Goal: Information Seeking & Learning: Learn about a topic

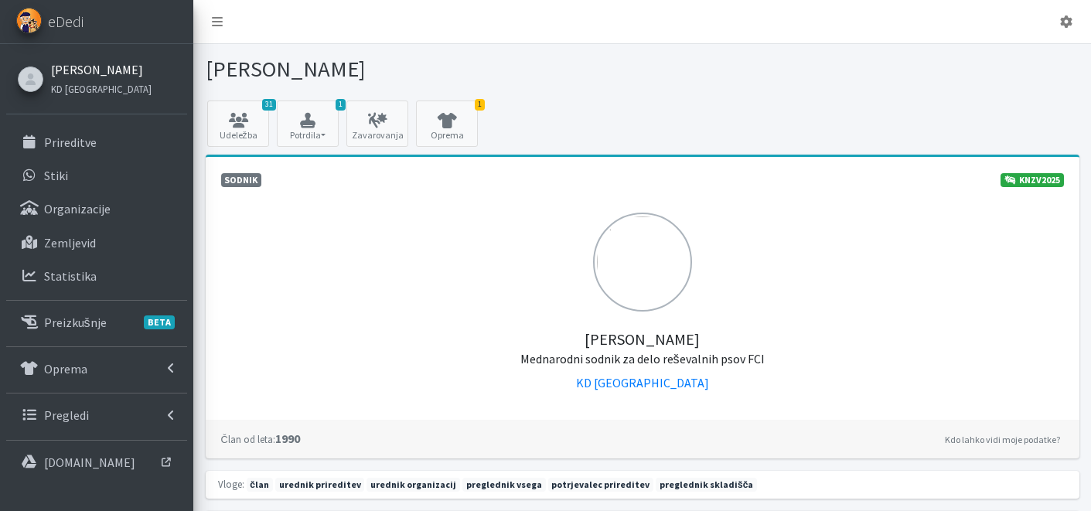
click at [98, 66] on link "[PERSON_NAME]" at bounding box center [101, 69] width 100 height 19
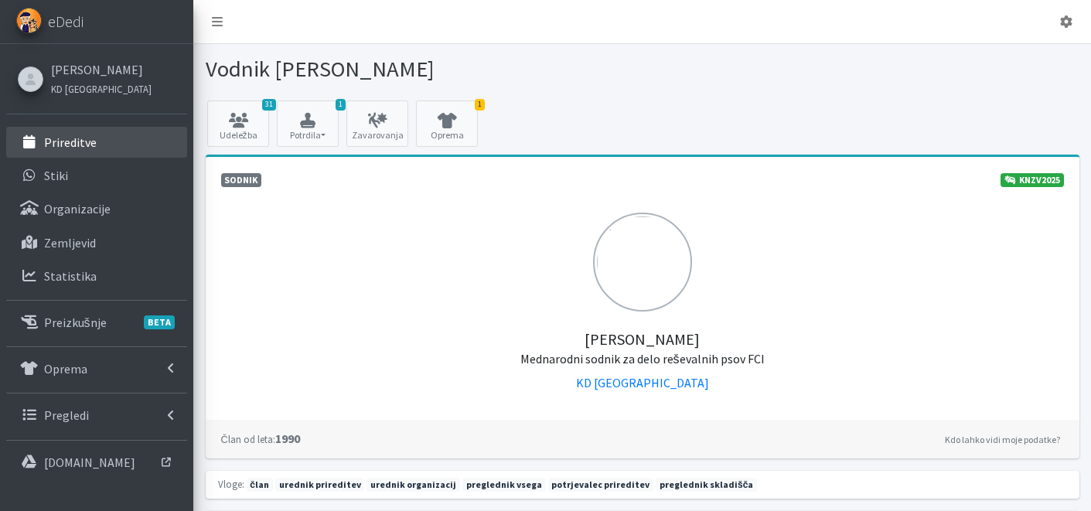
click at [84, 145] on p "Prireditve" at bounding box center [70, 141] width 53 height 15
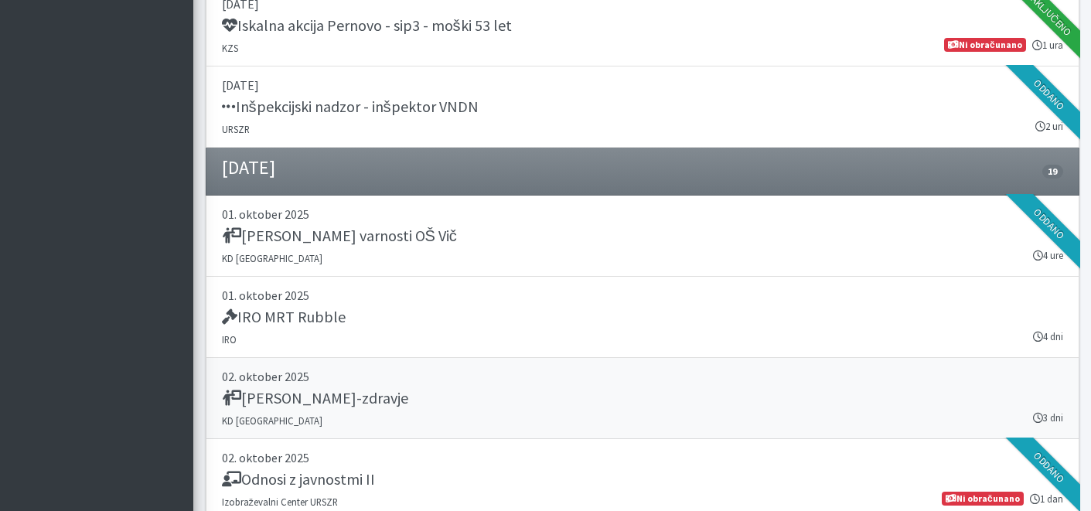
scroll to position [2643, 0]
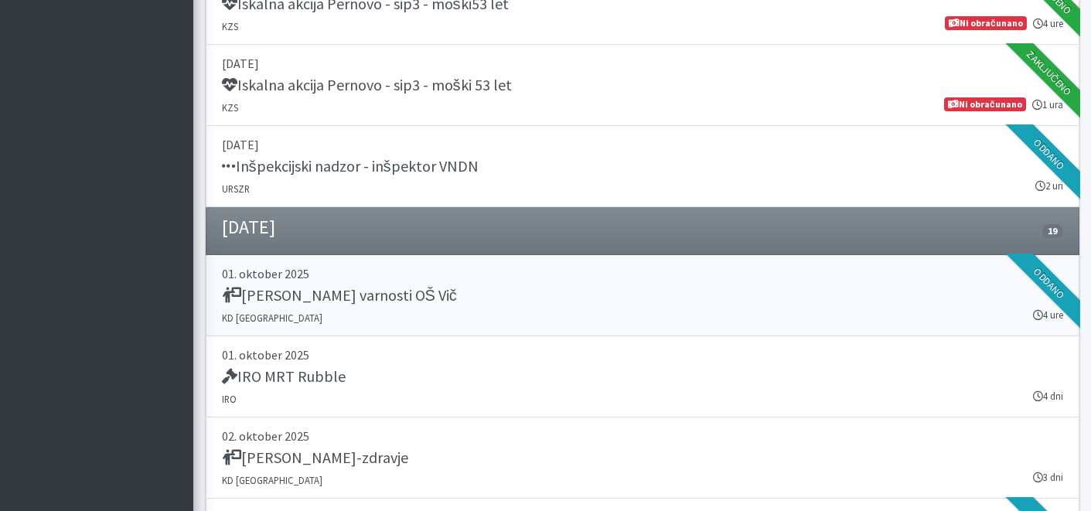
click at [458, 294] on div "Dan varnosti OŠ Vič" at bounding box center [642, 297] width 841 height 22
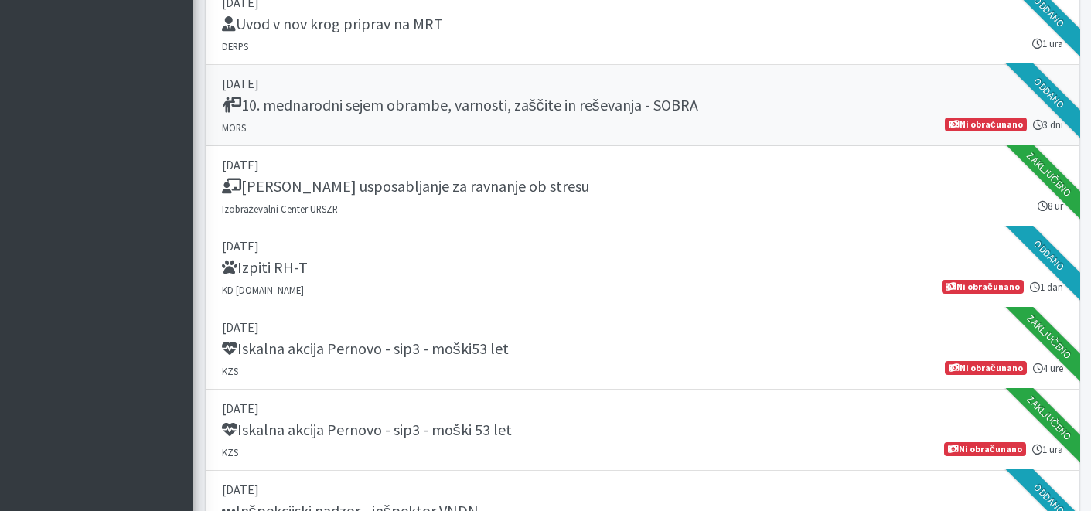
scroll to position [2296, 0]
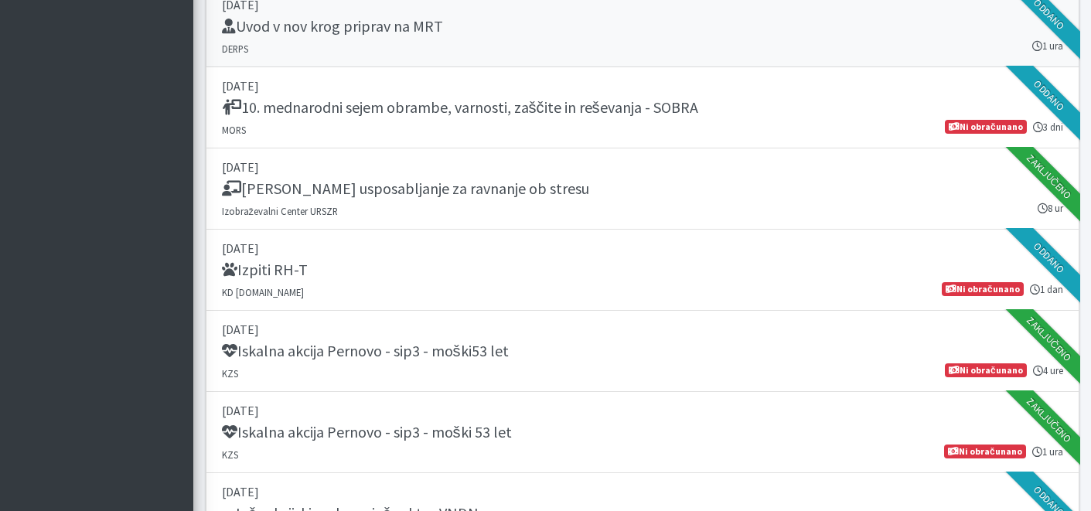
click at [455, 46] on link "22. september 2025 Uvod v nov krog priprav na MRT DERPS 1 ura Oddano" at bounding box center [642, 26] width 873 height 81
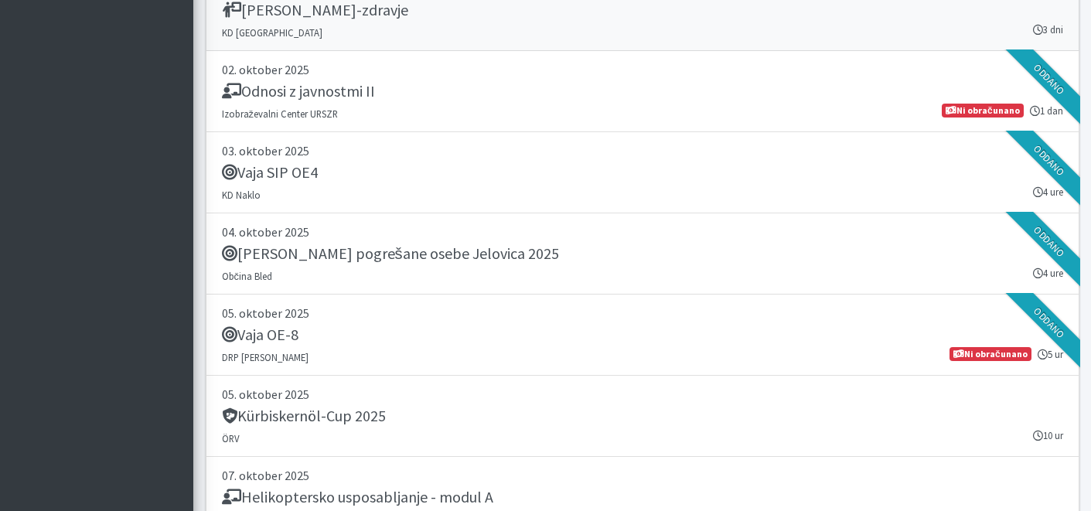
scroll to position [2993, 0]
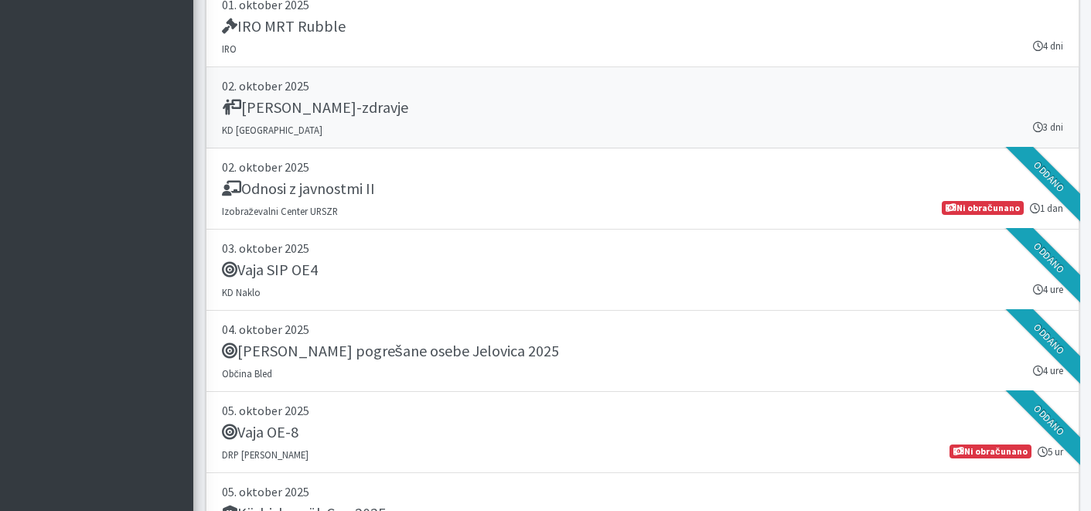
click at [467, 100] on div "Sejem narava-zdravje" at bounding box center [642, 109] width 841 height 22
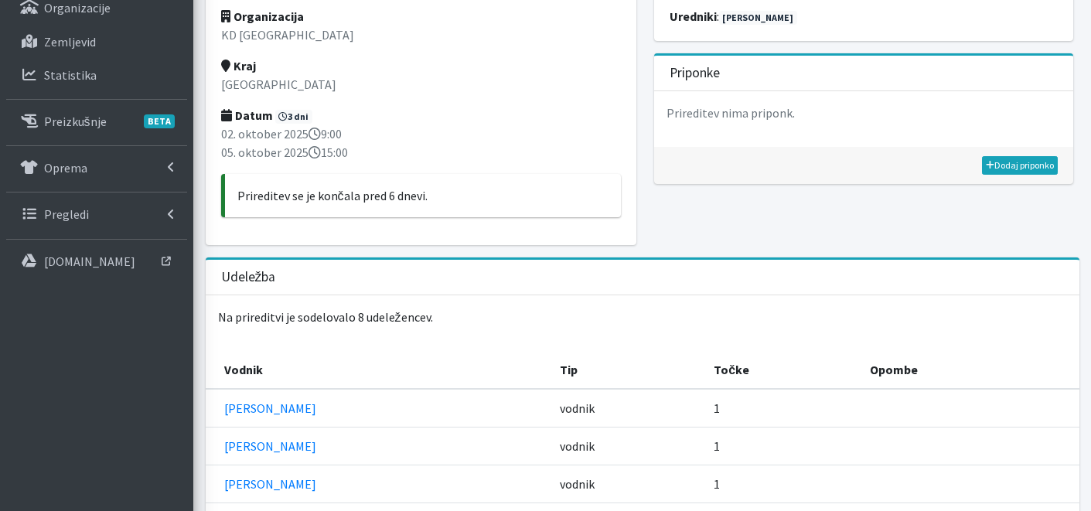
scroll to position [146, 0]
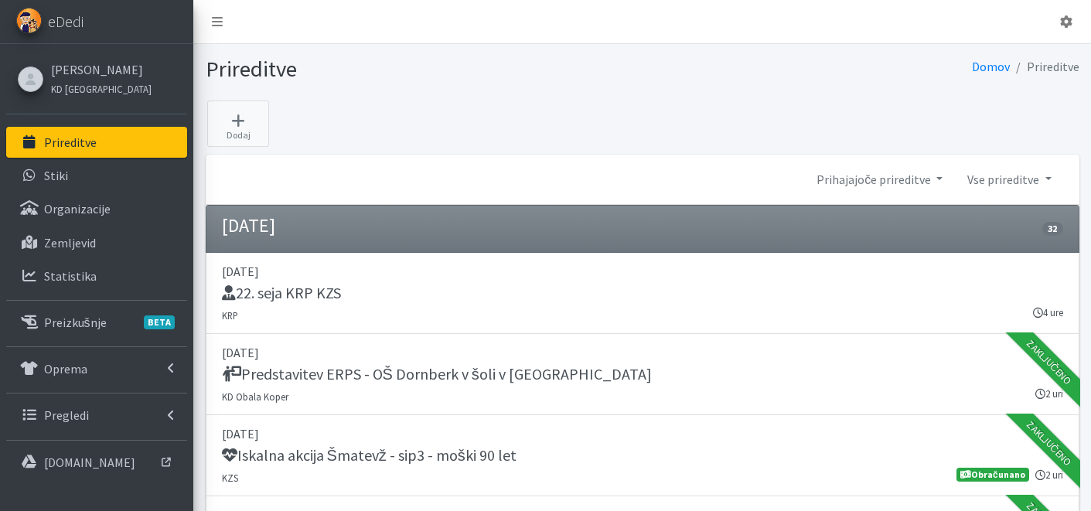
scroll to position [2993, 0]
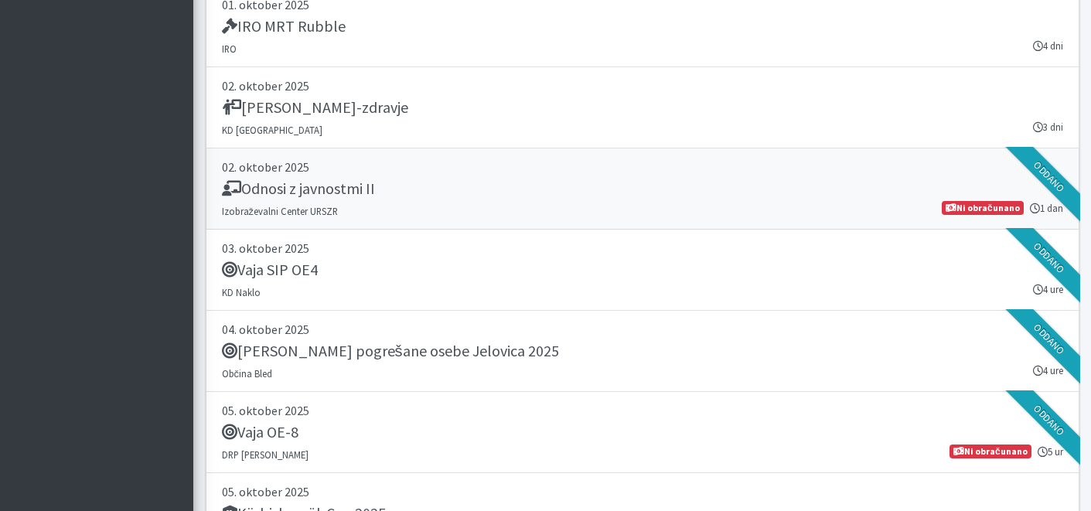
click at [536, 192] on div "Odnosi z javnostmi II" at bounding box center [642, 190] width 841 height 22
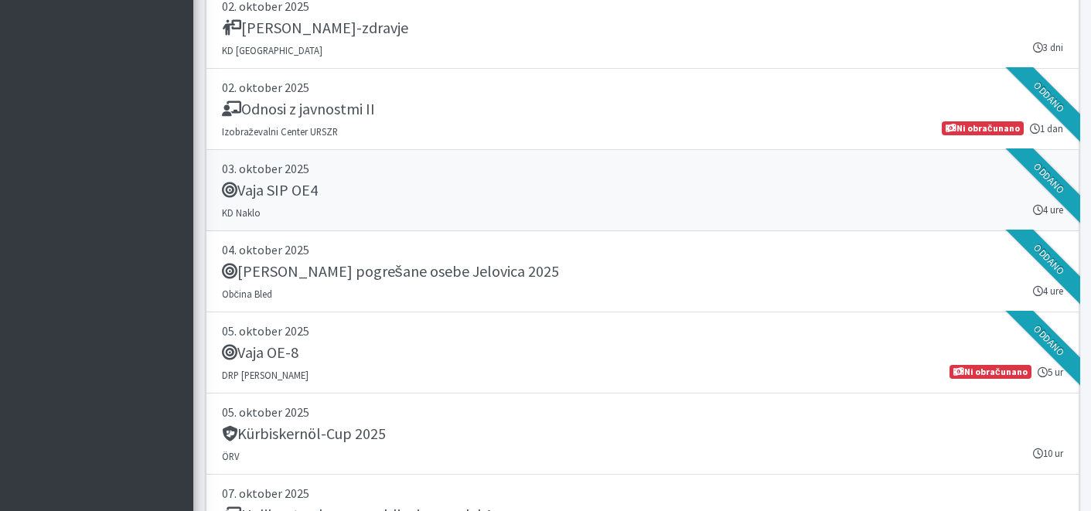
scroll to position [3092, 0]
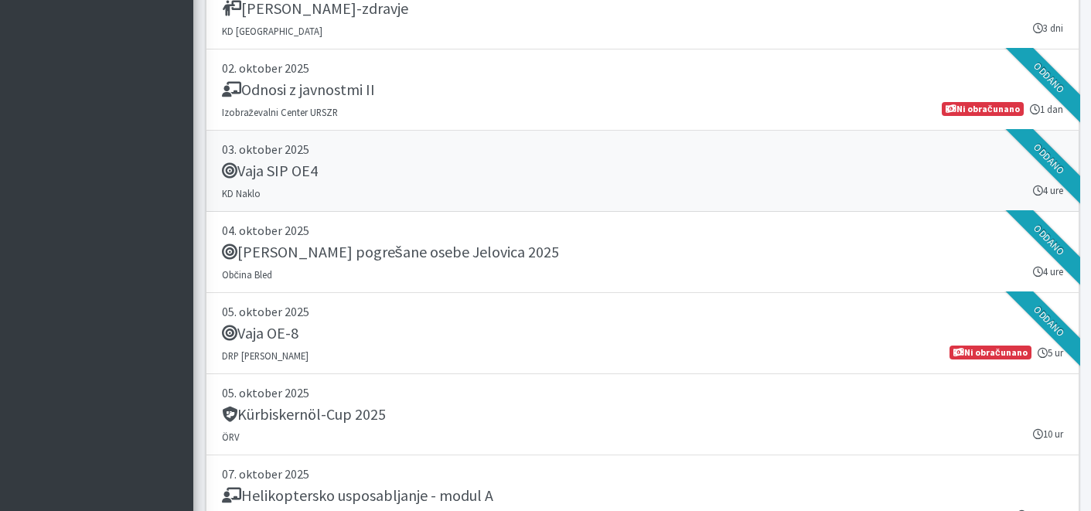
click at [512, 173] on div "Vaja SIP OE4" at bounding box center [642, 173] width 841 height 22
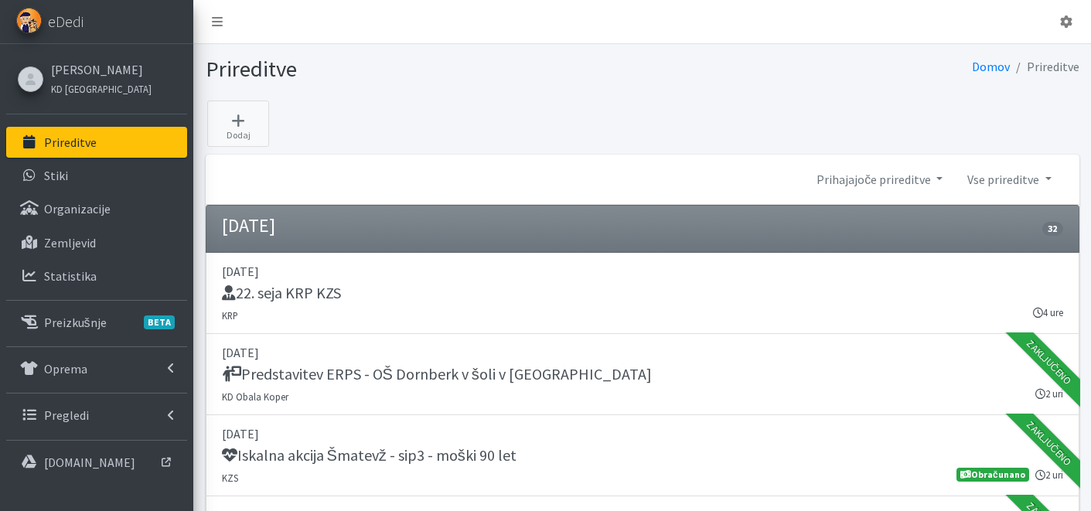
scroll to position [3092, 0]
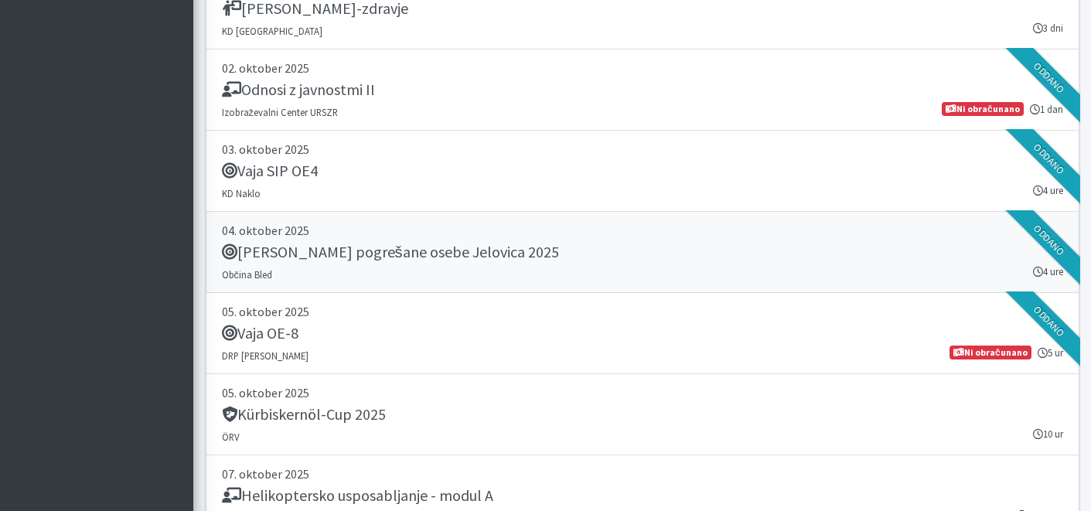
click at [420, 243] on h5 "Vaja Iskanje pogrešane osebe Jelovica 2025" at bounding box center [390, 252] width 337 height 19
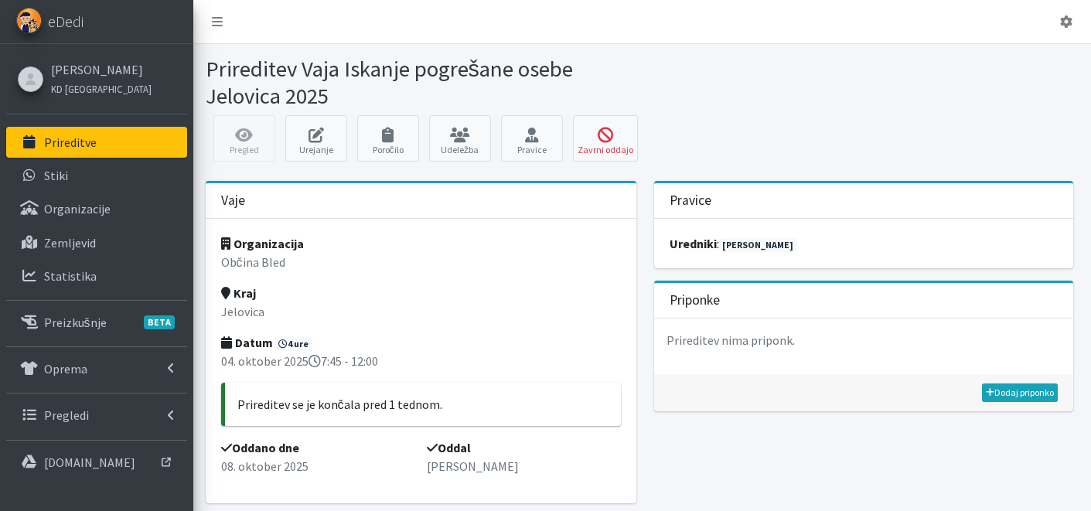
scroll to position [319, 0]
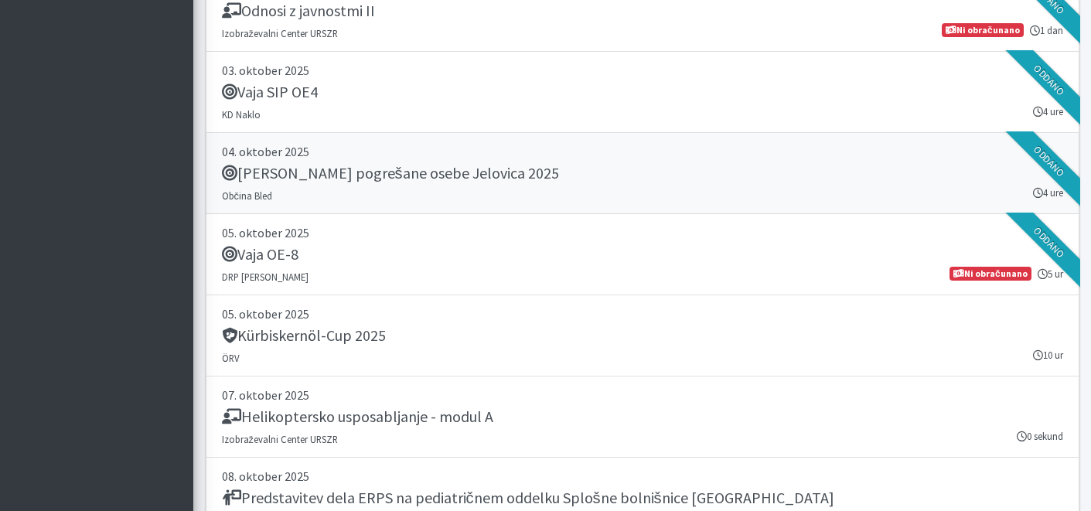
scroll to position [3171, 0]
click at [485, 223] on p "05. oktober 2025" at bounding box center [642, 232] width 841 height 19
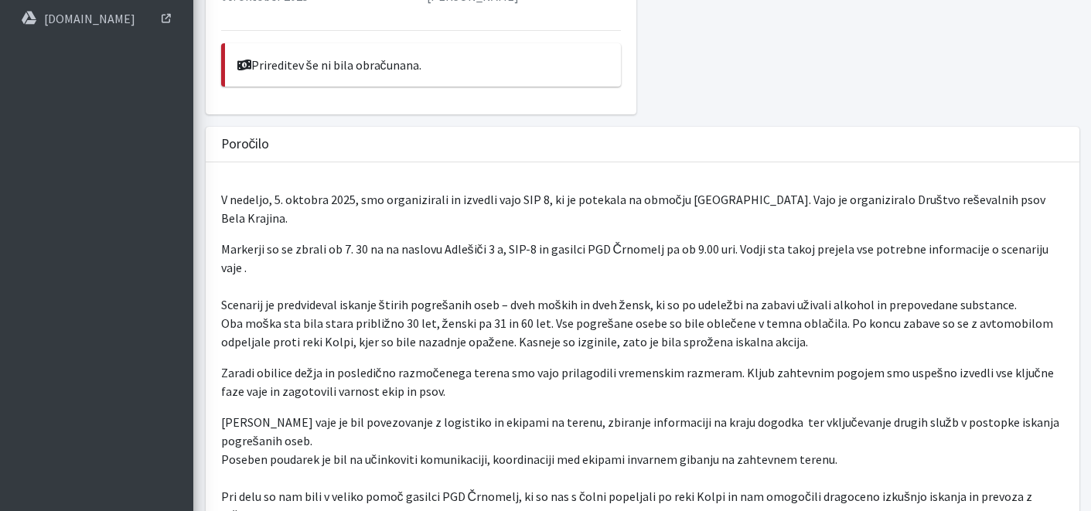
scroll to position [201, 0]
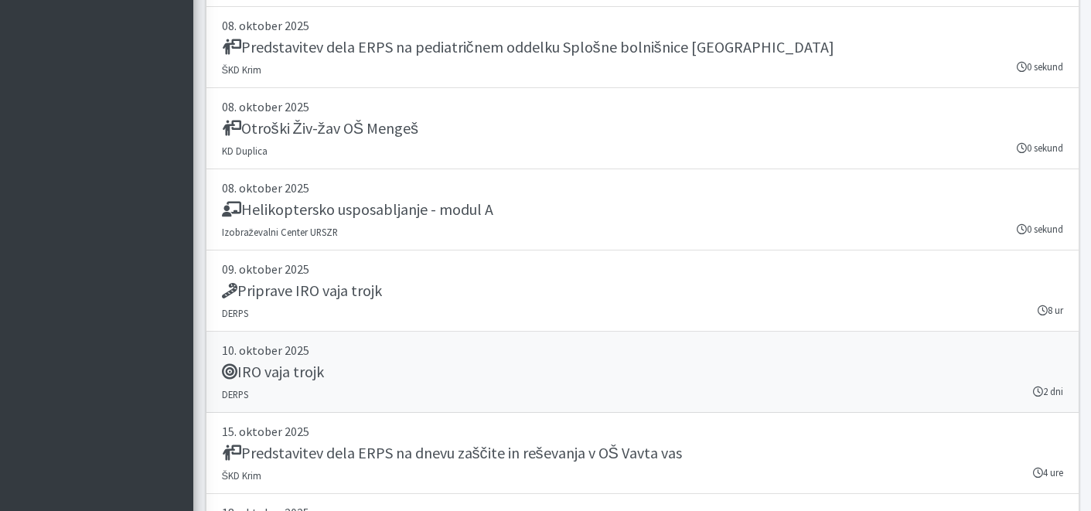
scroll to position [3710, 0]
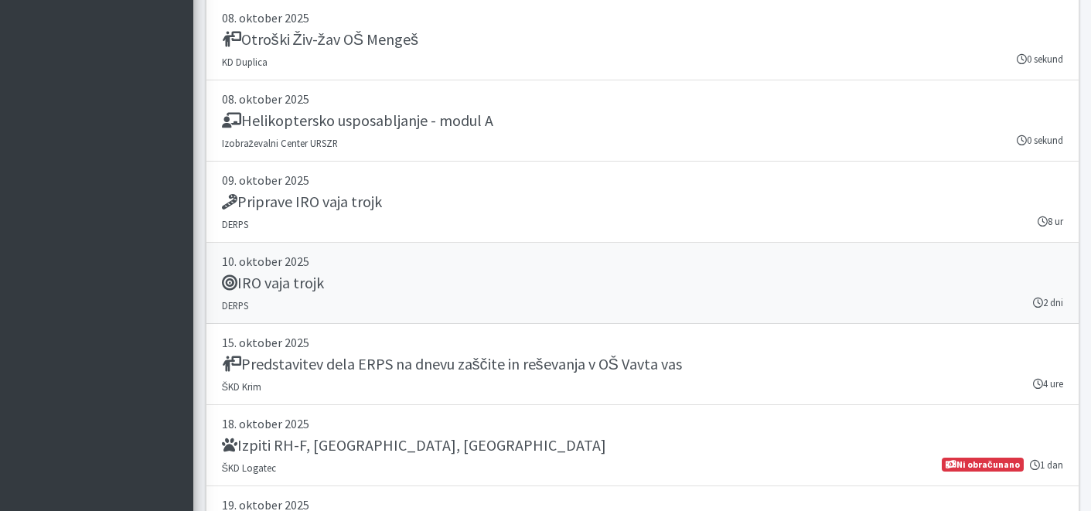
click at [428, 284] on div "IRO vaja trojk" at bounding box center [642, 285] width 841 height 22
